Goal: Task Accomplishment & Management: Manage account settings

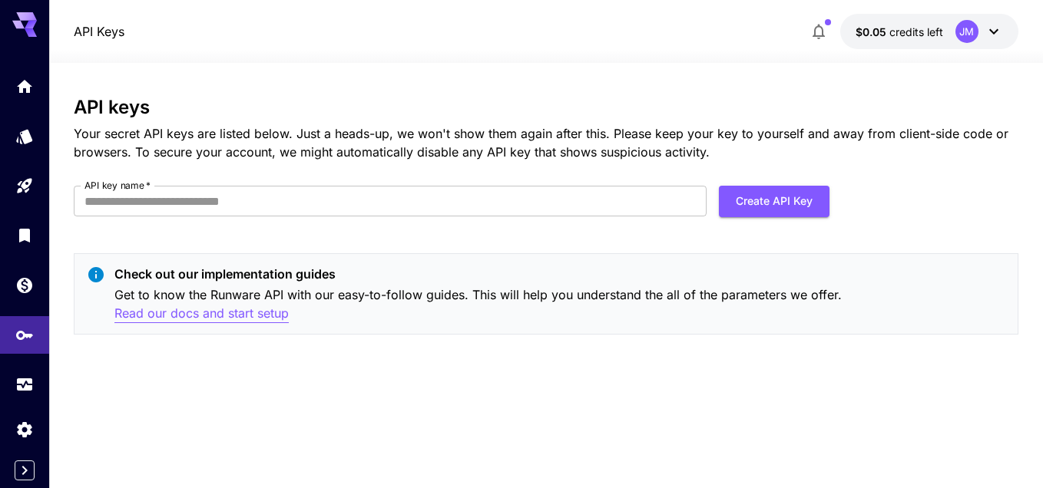
click at [190, 317] on p "Read our docs and start setup" at bounding box center [201, 313] width 174 height 19
click at [990, 33] on icon at bounding box center [993, 31] width 18 height 18
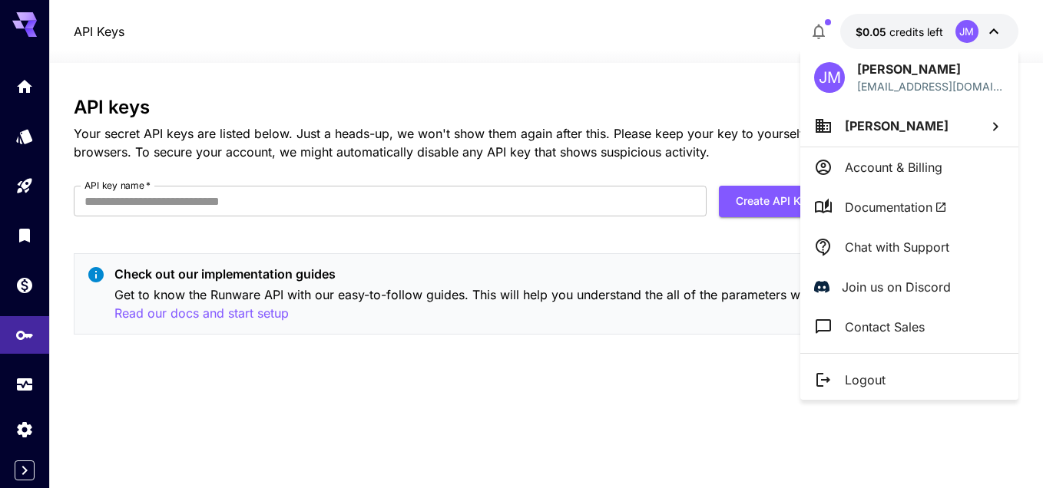
click at [854, 378] on p "Logout" at bounding box center [864, 380] width 41 height 18
